Goal: Information Seeking & Learning: Learn about a topic

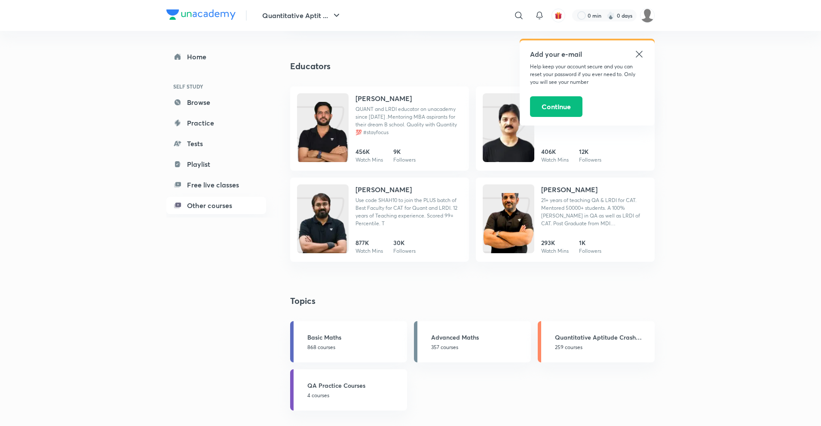
click at [639, 52] on icon at bounding box center [639, 54] width 10 height 10
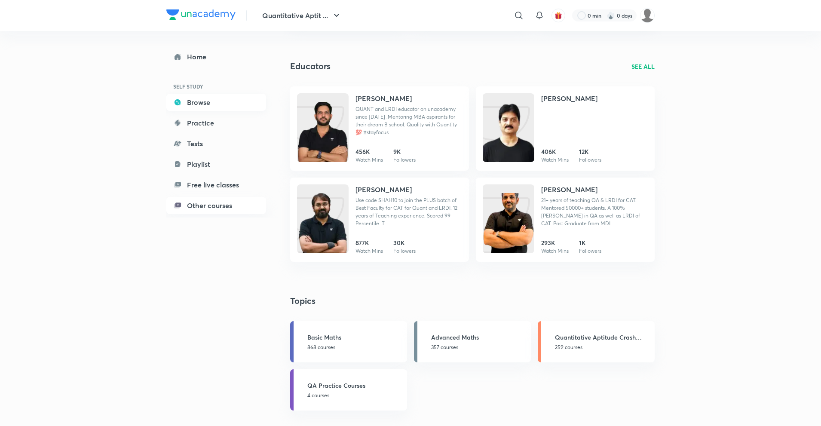
click at [192, 102] on link "Browse" at bounding box center [216, 102] width 100 height 17
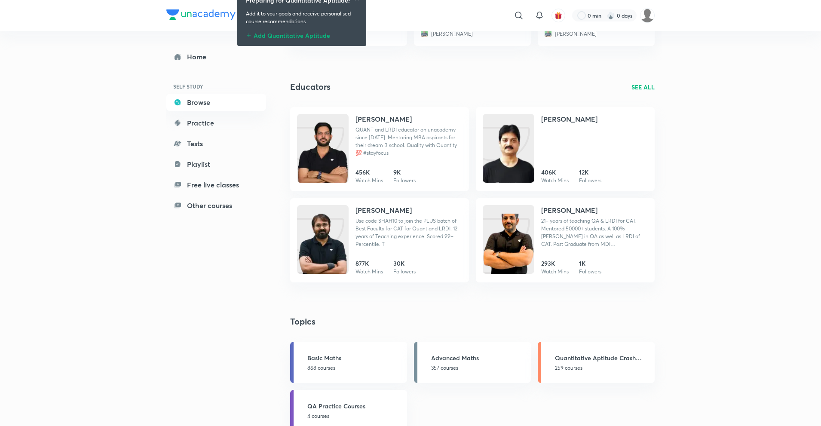
scroll to position [277, 0]
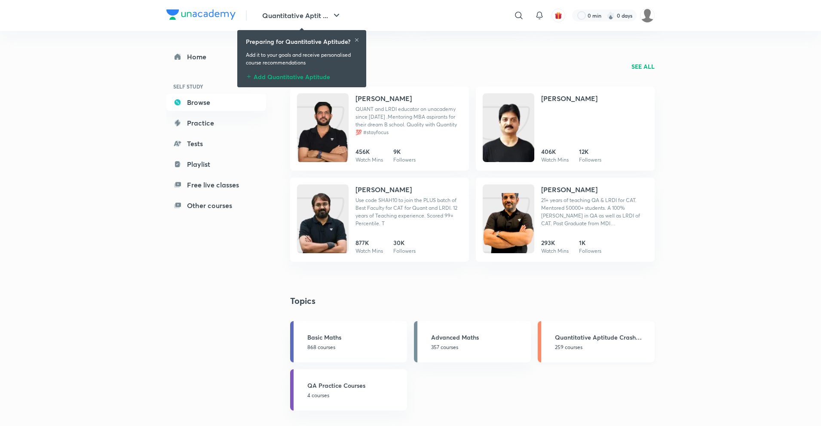
click at [576, 337] on h3 "Quantitative Aptitude Crash Course" at bounding box center [602, 337] width 95 height 9
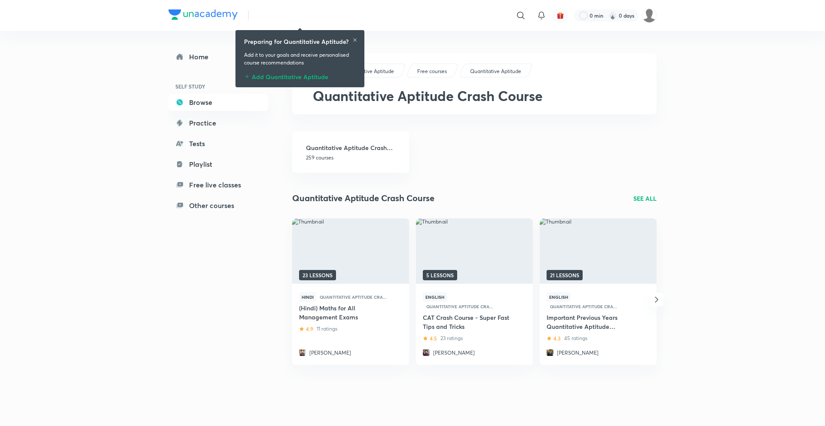
click at [355, 38] on icon at bounding box center [354, 39] width 5 height 5
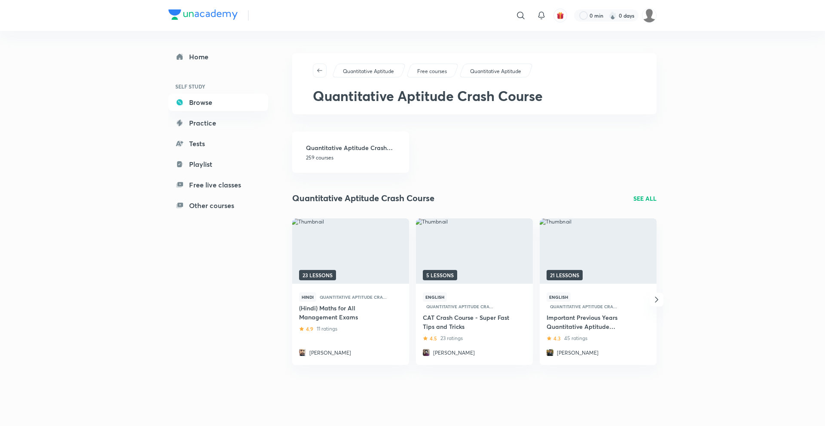
click at [659, 297] on icon "button" at bounding box center [657, 299] width 10 height 10
click at [609, 318] on h4 "[DEMOGRAPHIC_DATA] Mathematics Tricks: Learn to Solve Mathematics Questions Fas…" at bounding box center [591, 322] width 89 height 18
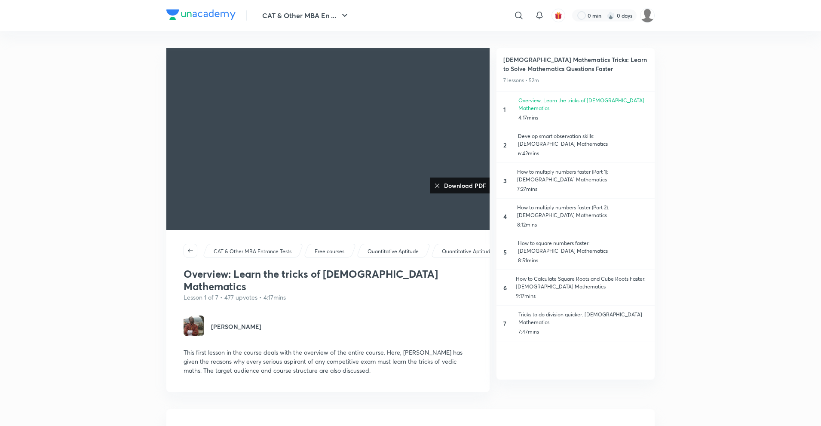
click at [450, 185] on h6 "Download PDF" at bounding box center [464, 185] width 46 height 9
click at [570, 132] on p "Develop smart observation skills: [DEMOGRAPHIC_DATA] Mathematics" at bounding box center [583, 139] width 130 height 15
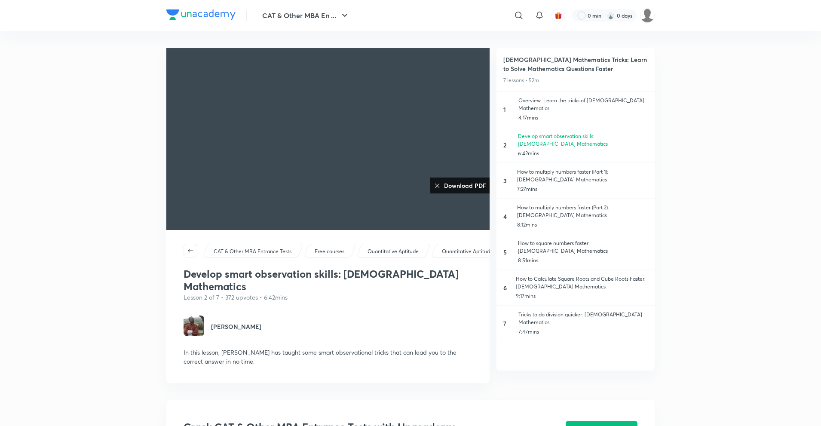
click at [195, 17] on img at bounding box center [200, 14] width 69 height 10
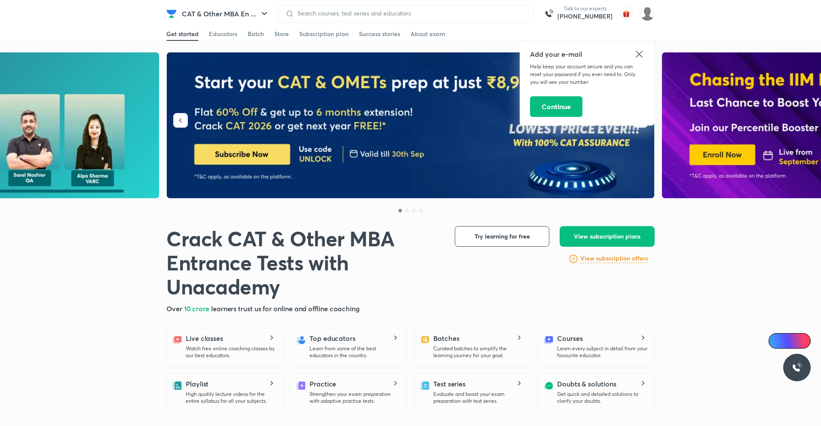
click at [644, 54] on div "Add your e-mail Help keep your account secure and you can reset your password i…" at bounding box center [587, 82] width 135 height 85
click at [641, 53] on icon at bounding box center [639, 54] width 10 height 10
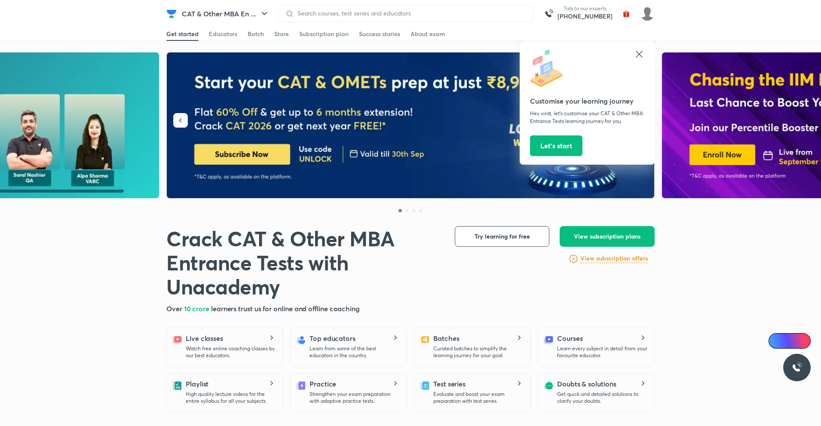
click at [637, 53] on icon at bounding box center [639, 54] width 10 height 10
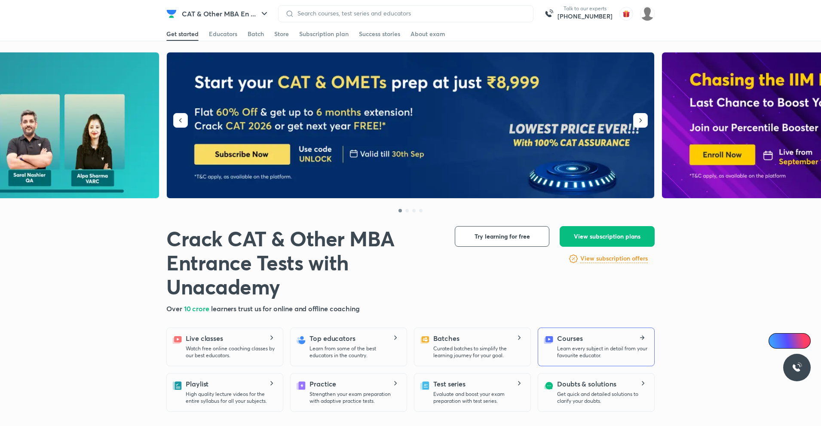
click at [581, 347] on p "Learn every subject in detail from your favourite educator." at bounding box center [602, 352] width 90 height 14
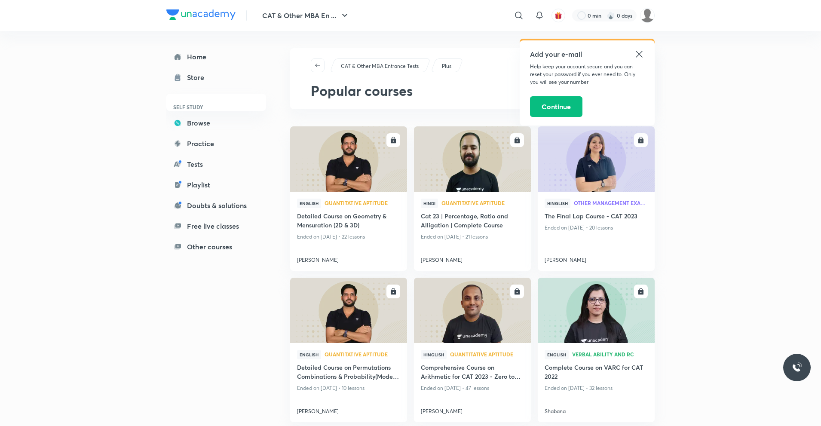
click at [637, 57] on icon at bounding box center [639, 54] width 6 height 6
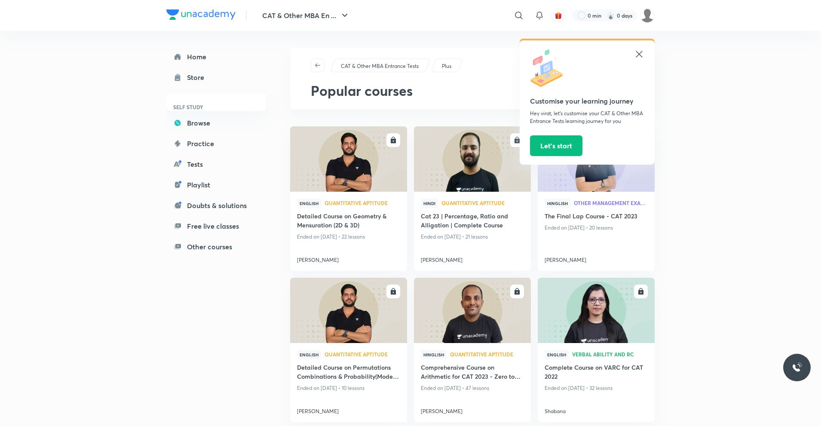
click at [636, 52] on icon at bounding box center [639, 54] width 10 height 10
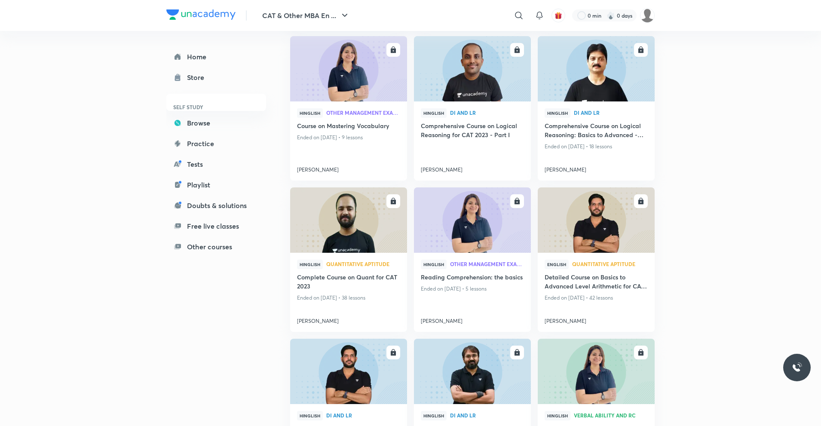
scroll to position [315, 0]
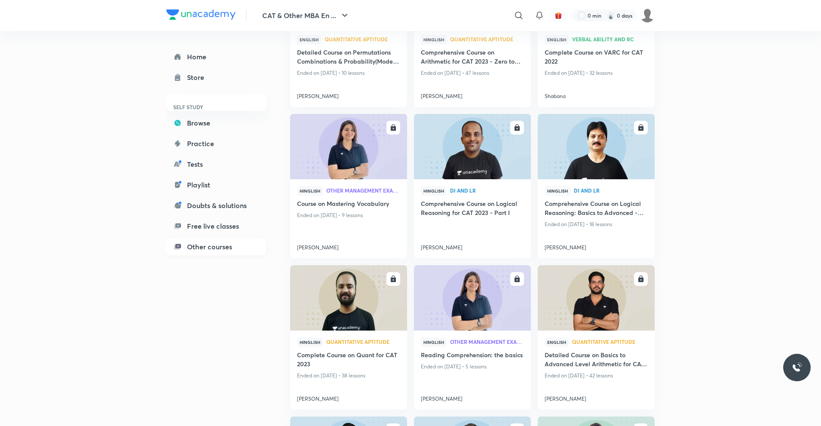
click at [214, 247] on link "Other courses" at bounding box center [216, 246] width 100 height 17
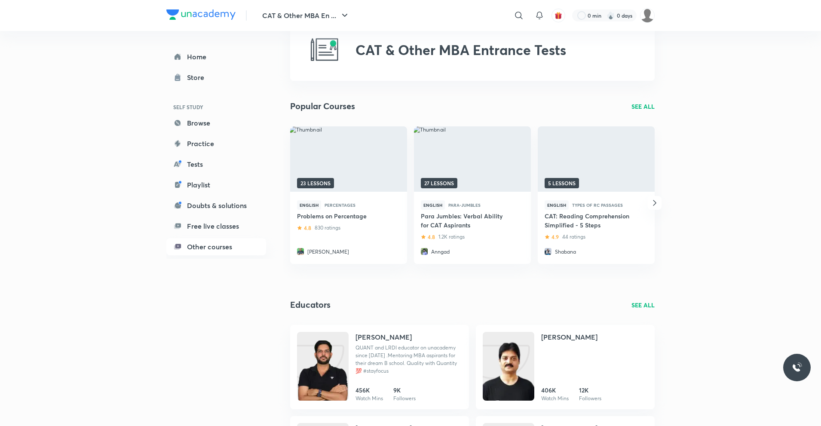
scroll to position [33, 0]
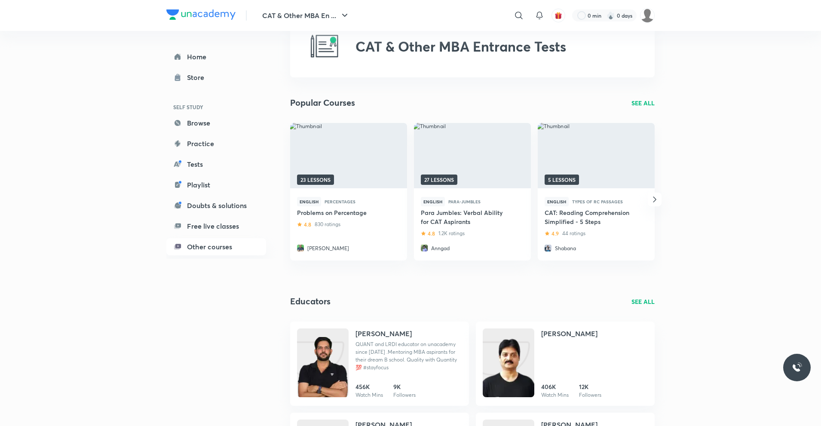
click at [656, 198] on icon "button" at bounding box center [654, 199] width 10 height 10
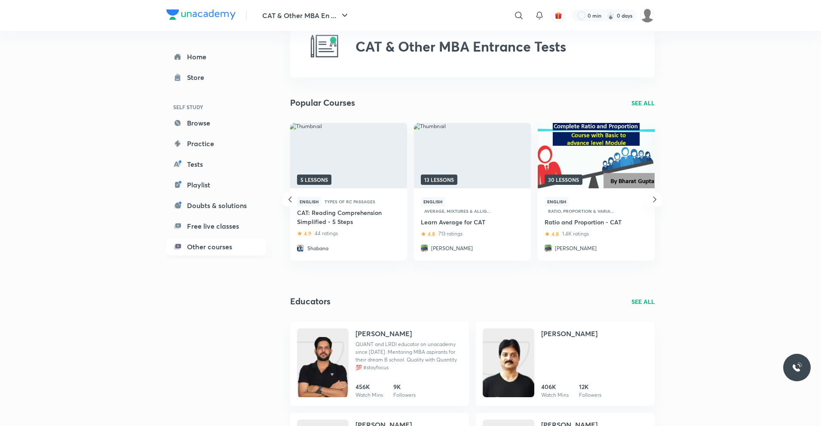
click at [656, 198] on icon "button" at bounding box center [654, 199] width 10 height 10
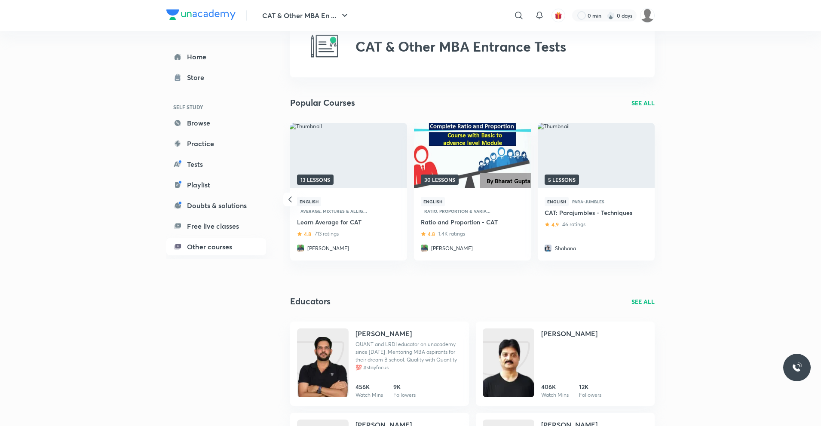
click at [656, 198] on div "23 lessons English Percentages Problems on Percentage 4.8 830 ratings Bharat Gu…" at bounding box center [472, 199] width 378 height 153
click at [637, 102] on p "SEE ALL" at bounding box center [642, 102] width 23 height 9
